Goal: Information Seeking & Learning: Check status

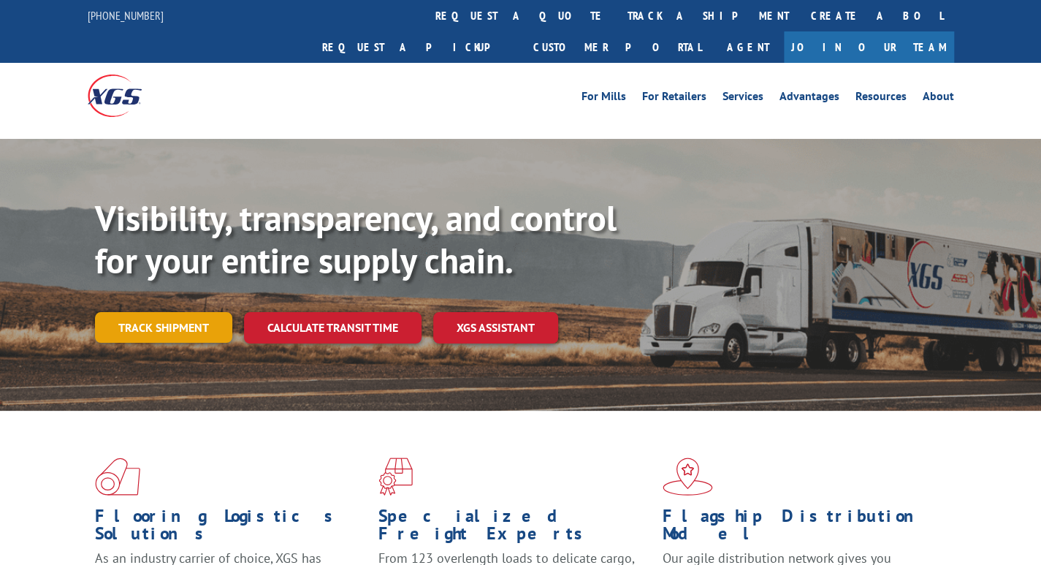
click at [147, 312] on link "Track shipment" at bounding box center [163, 327] width 137 height 31
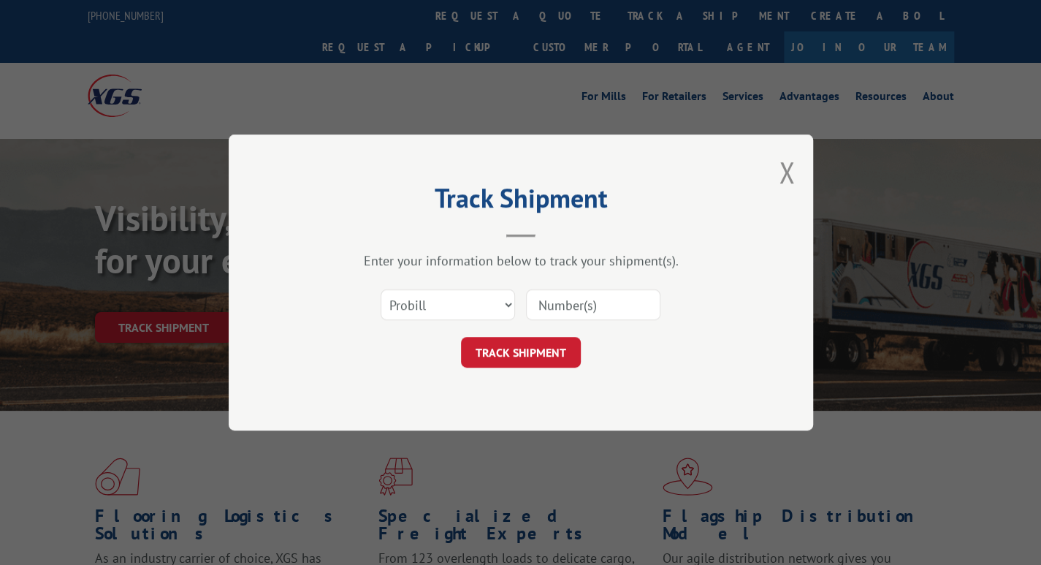
click at [546, 310] on input at bounding box center [593, 304] width 134 height 31
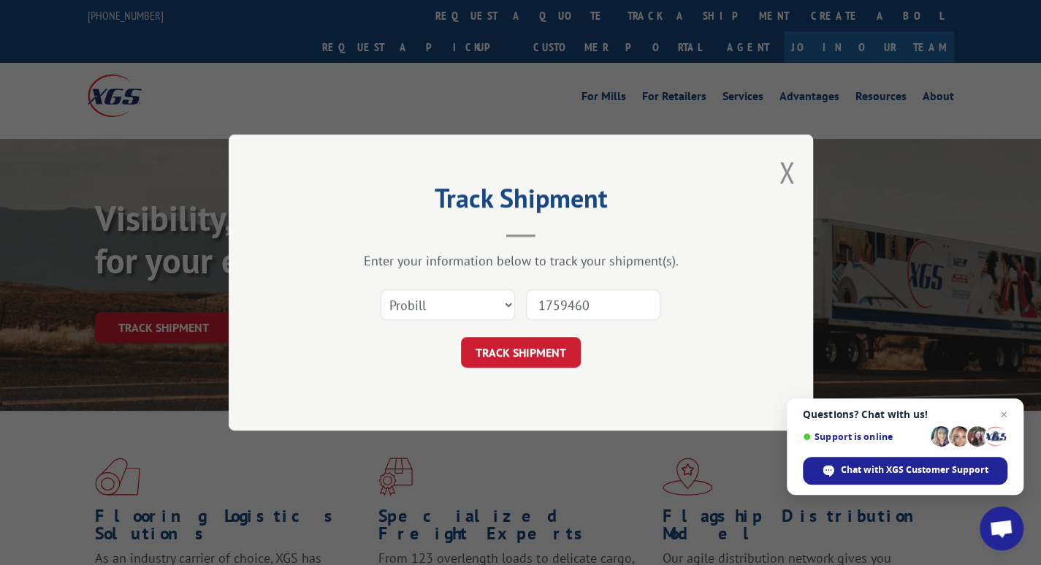
type input "17594607"
click button "TRACK SHIPMENT" at bounding box center [521, 352] width 120 height 31
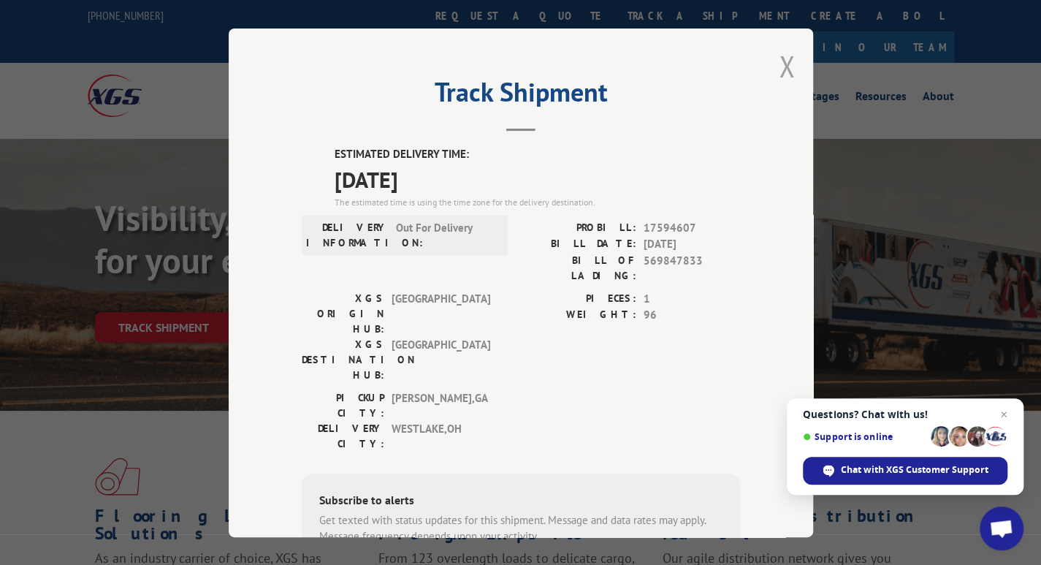
click at [786, 67] on div "Track Shipment ESTIMATED DELIVERY TIME: [DATE] The estimated time is using the …" at bounding box center [521, 283] width 585 height 509
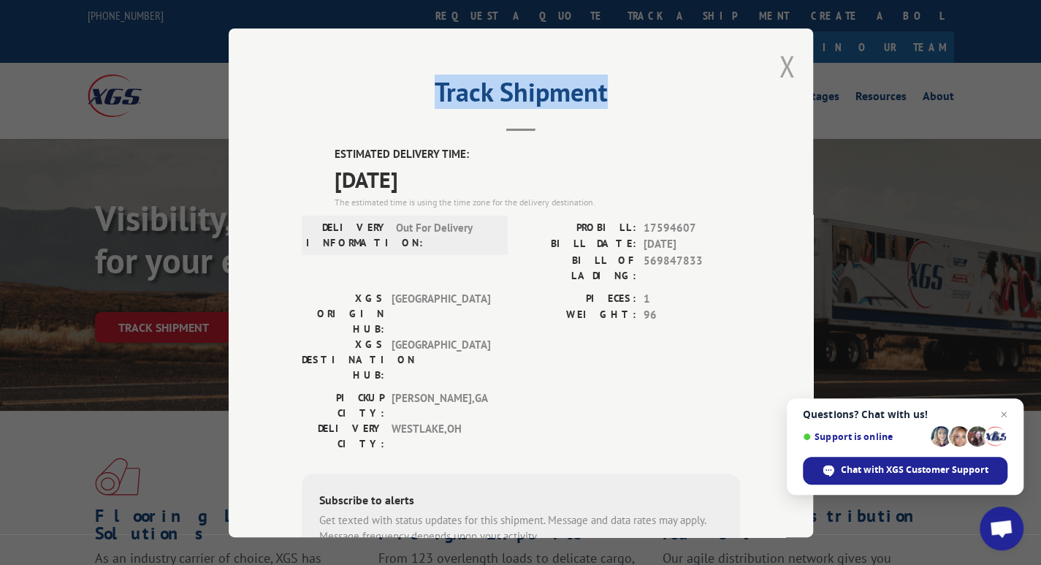
click at [782, 67] on button "Close modal" at bounding box center [787, 66] width 16 height 39
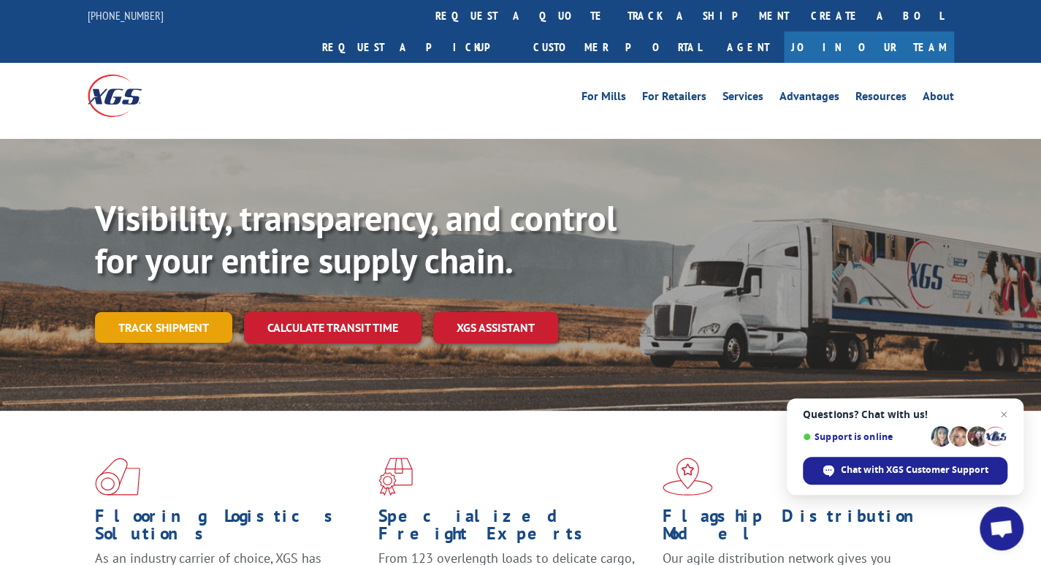
click at [145, 312] on link "Track shipment" at bounding box center [163, 327] width 137 height 31
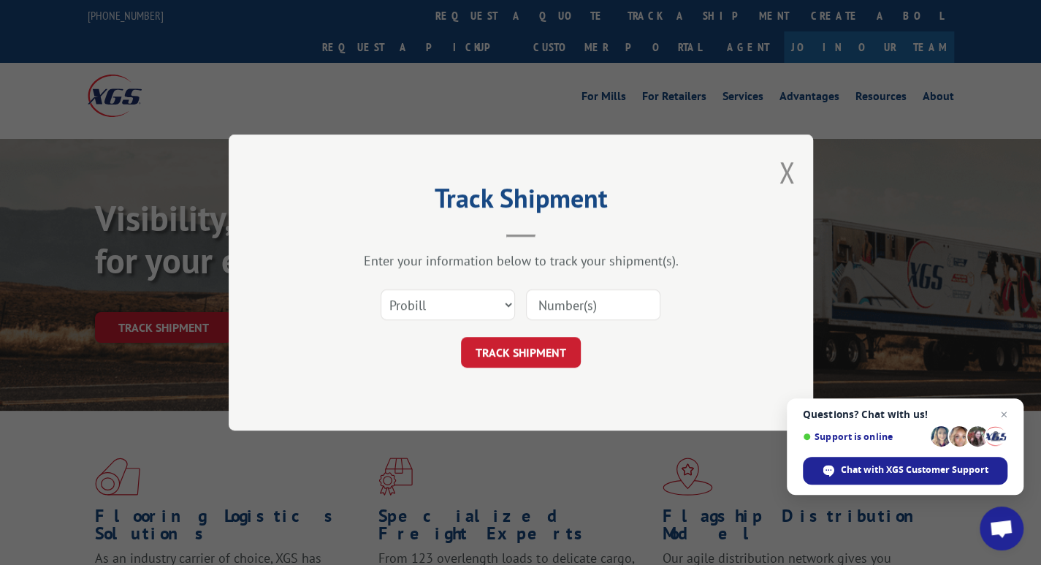
click at [586, 308] on input at bounding box center [593, 304] width 134 height 31
type input "17594561"
click button "TRACK SHIPMENT" at bounding box center [521, 352] width 120 height 31
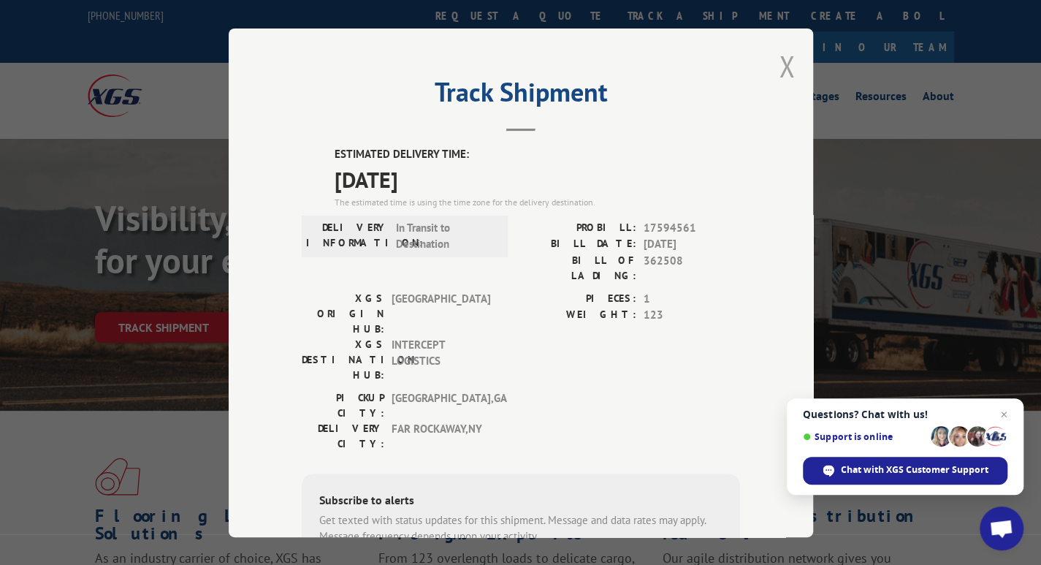
click at [779, 72] on button "Close modal" at bounding box center [787, 66] width 16 height 39
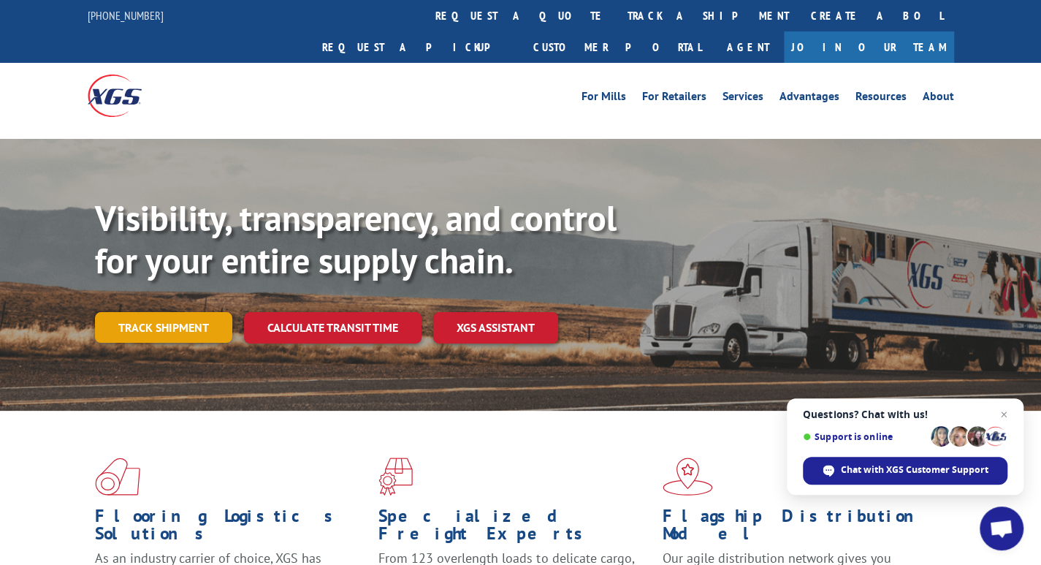
click at [188, 312] on link "Track shipment" at bounding box center [163, 327] width 137 height 31
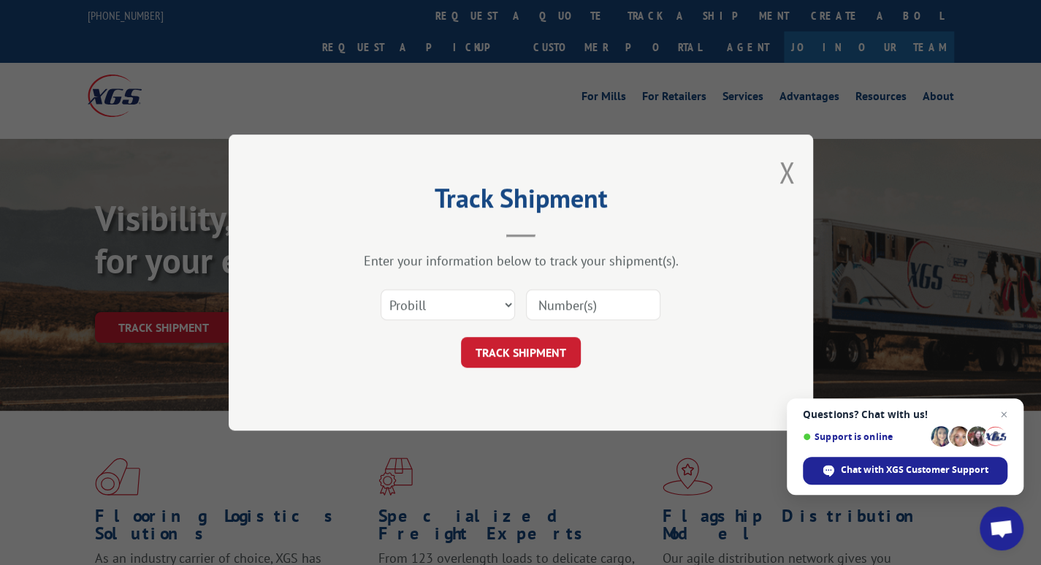
click at [599, 306] on input at bounding box center [593, 304] width 134 height 31
type input "17588210"
click button "TRACK SHIPMENT" at bounding box center [521, 352] width 120 height 31
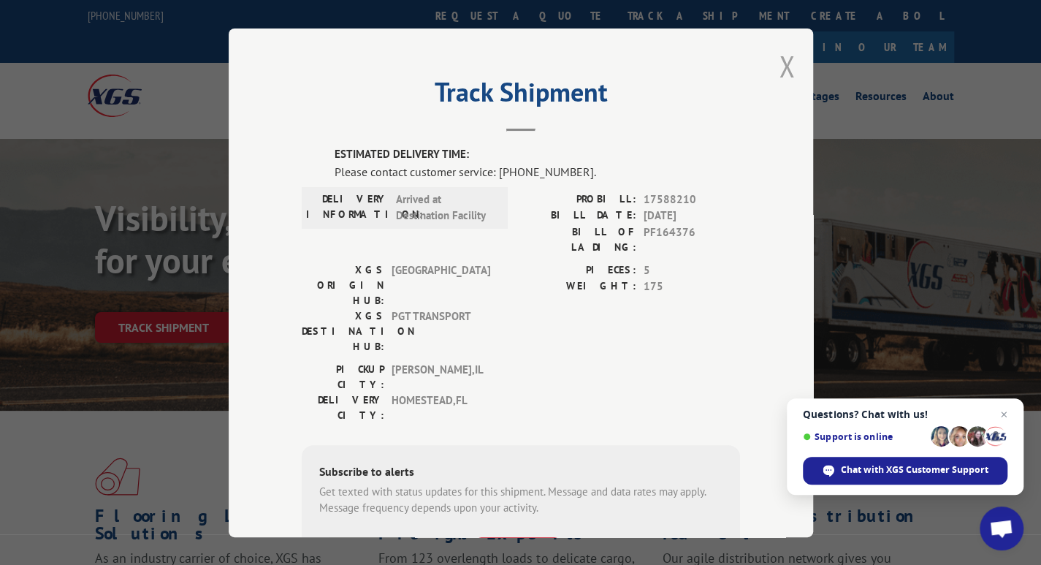
click at [779, 69] on button "Close modal" at bounding box center [787, 66] width 16 height 39
